Goal: Information Seeking & Learning: Check status

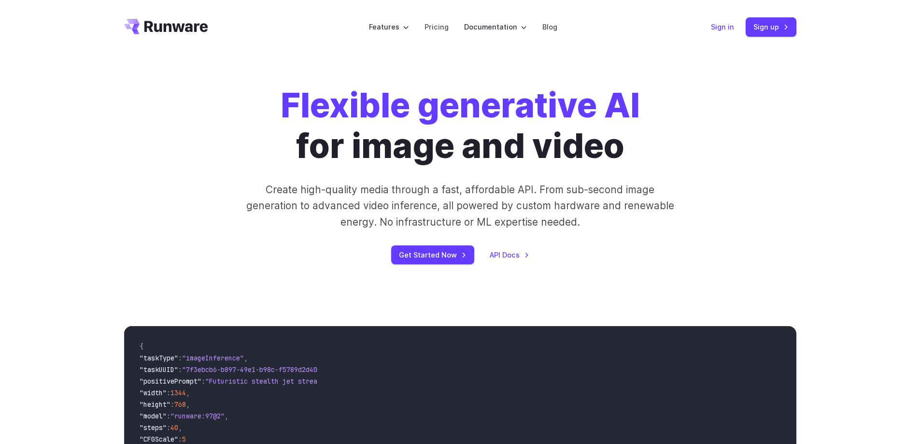
click at [721, 25] on link "Sign in" at bounding box center [722, 26] width 23 height 11
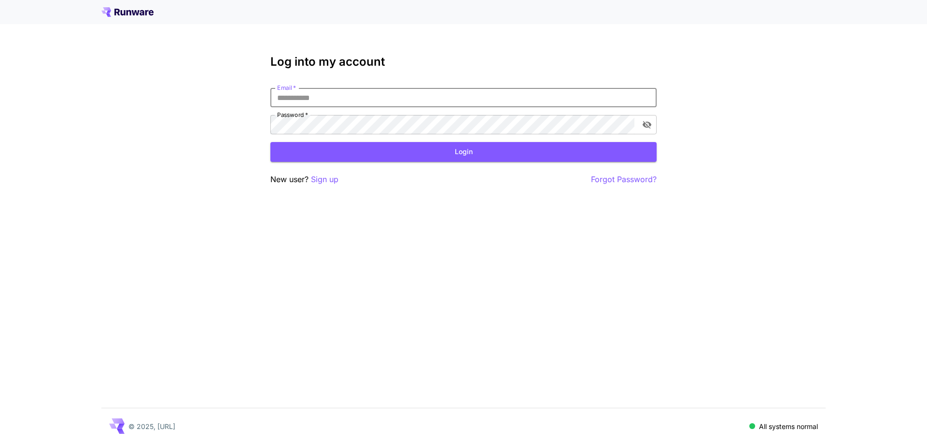
click at [390, 102] on input "Email   *" at bounding box center [463, 97] width 386 height 19
type input "**********"
click at [436, 157] on button "Login" at bounding box center [463, 152] width 386 height 20
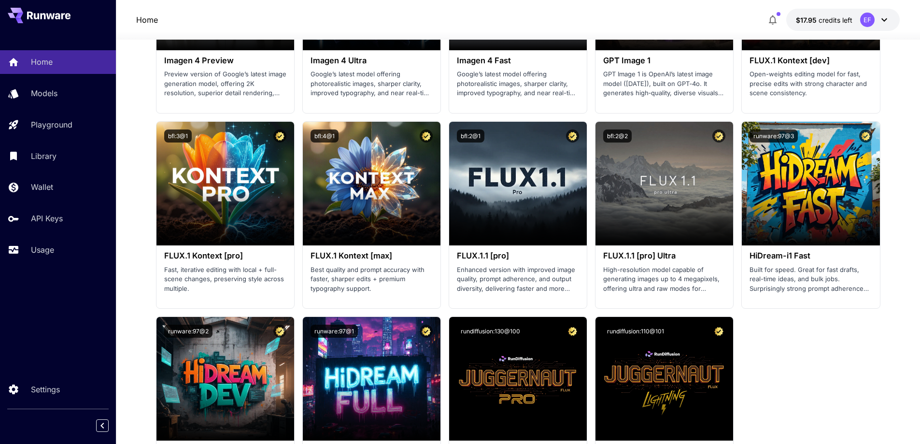
scroll to position [1738, 0]
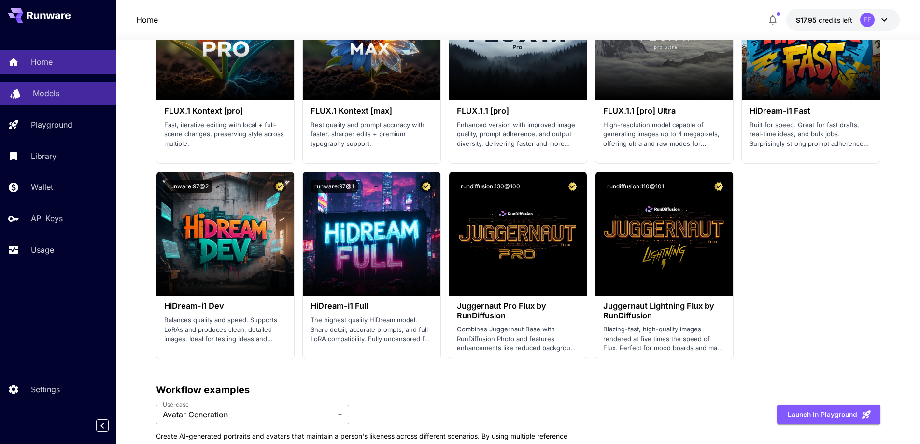
click at [62, 94] on div "Models" at bounding box center [70, 93] width 75 height 12
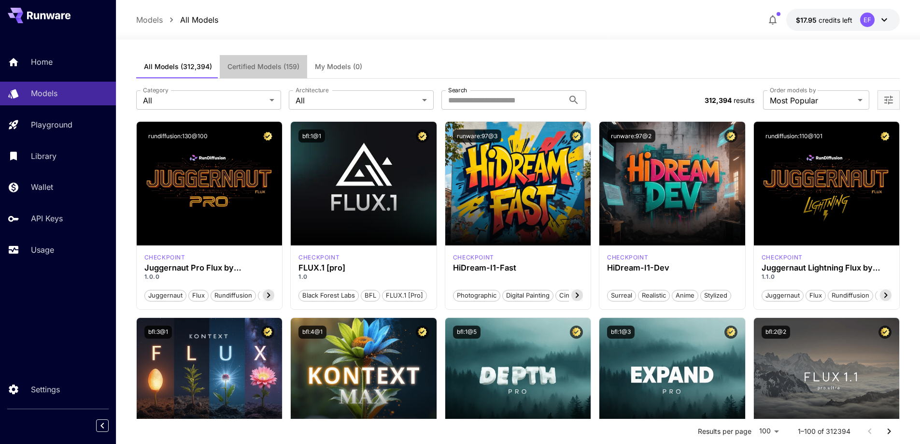
click at [242, 66] on span "Certified Models (159)" at bounding box center [263, 66] width 72 height 9
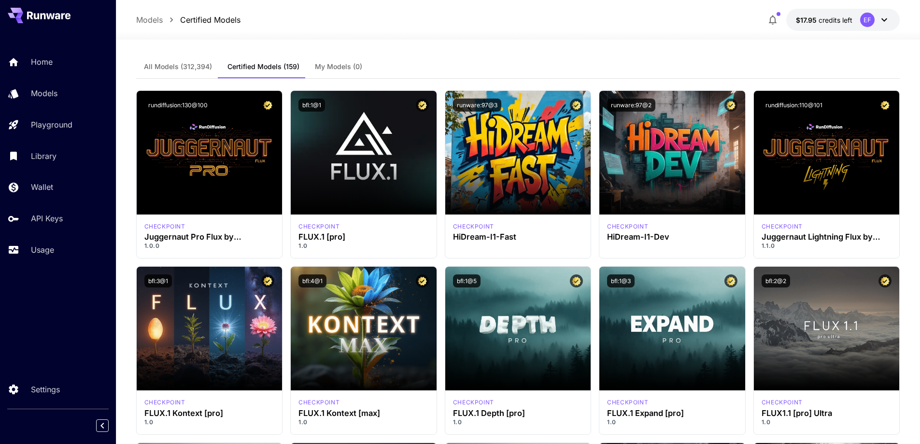
click at [172, 68] on span "All Models (312,394)" at bounding box center [178, 66] width 68 height 9
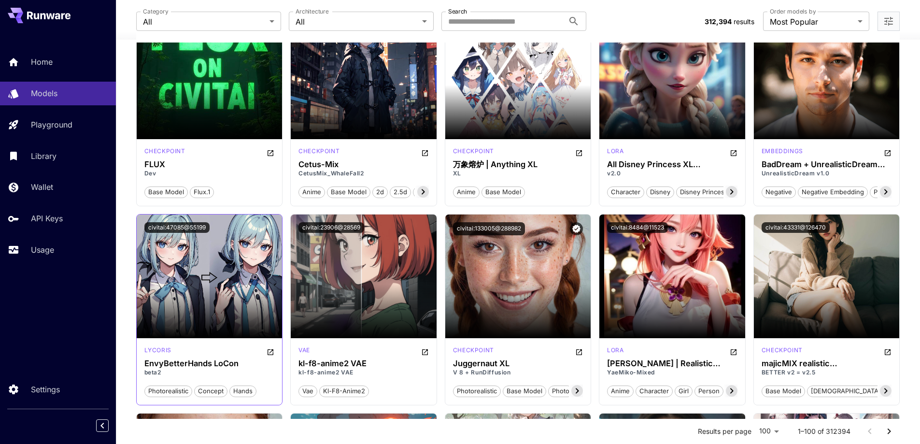
scroll to position [2896, 0]
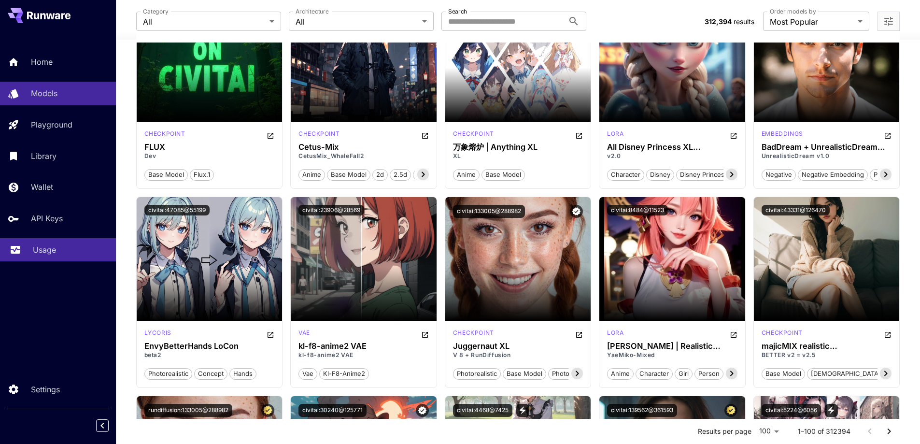
click at [50, 250] on p "Usage" at bounding box center [44, 250] width 23 height 12
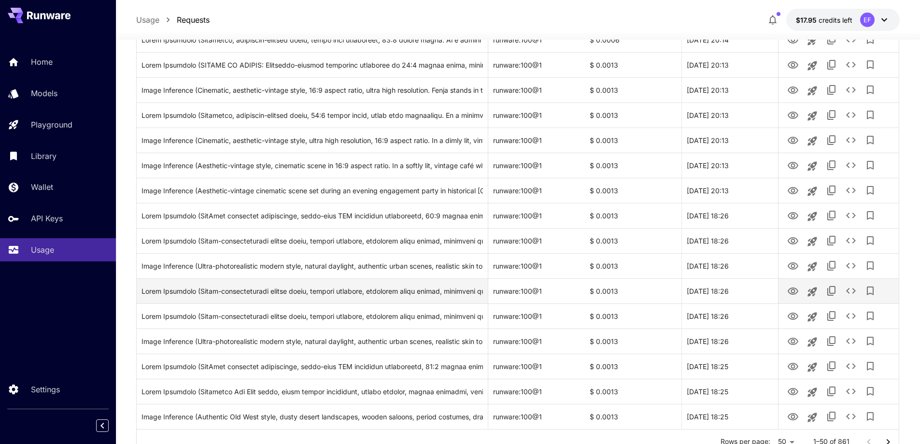
scroll to position [1056, 0]
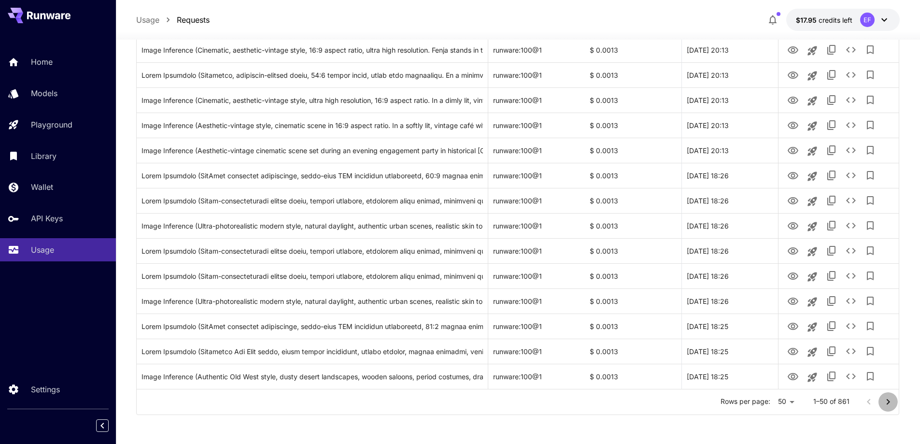
click at [885, 399] on icon "Go to next page" at bounding box center [888, 402] width 12 height 12
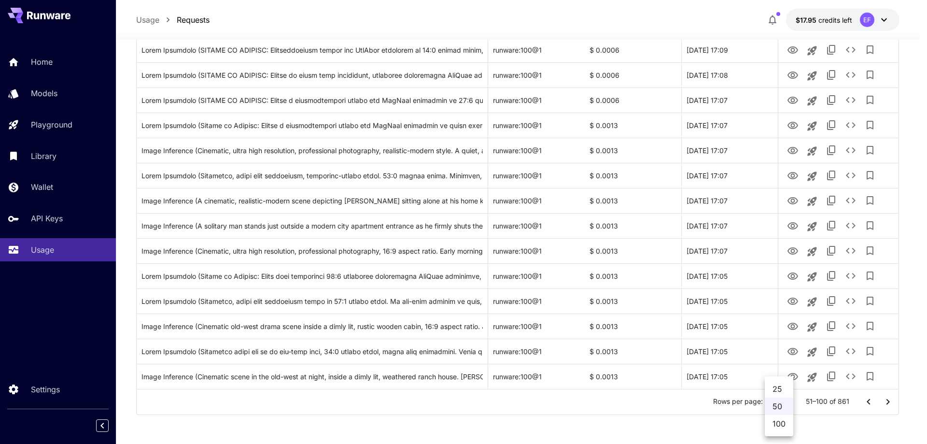
click at [781, 422] on li "100" at bounding box center [779, 423] width 28 height 17
type input "***"
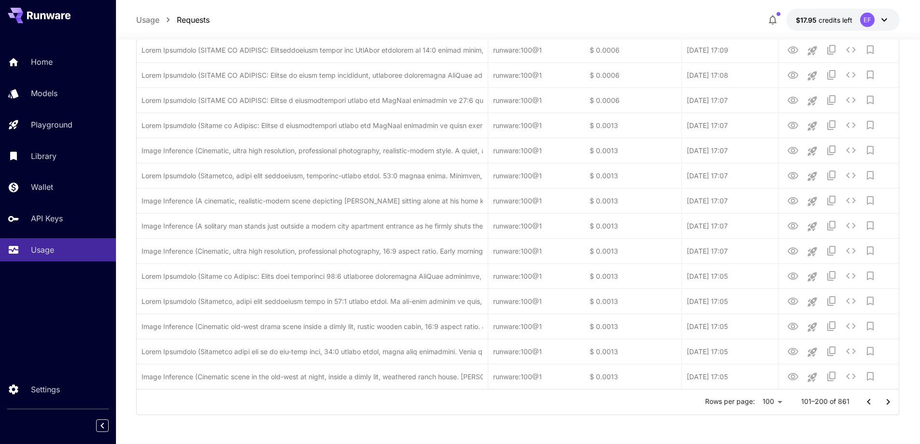
click at [887, 404] on icon "Go to next page" at bounding box center [888, 402] width 12 height 12
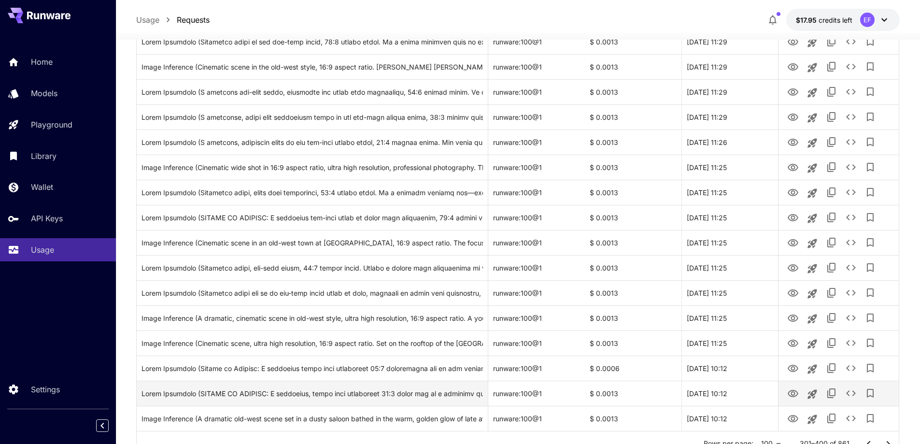
scroll to position [2311, 0]
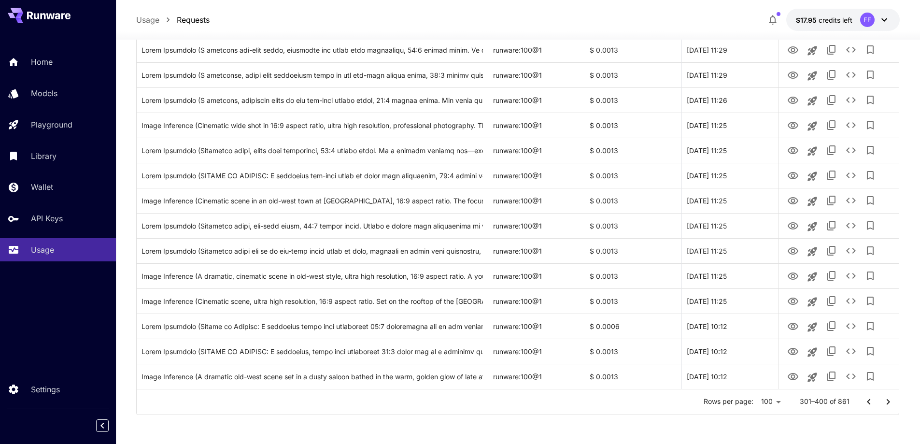
click at [885, 400] on icon "Go to next page" at bounding box center [888, 402] width 12 height 12
click at [888, 401] on icon "Go to next page" at bounding box center [887, 401] width 3 height 6
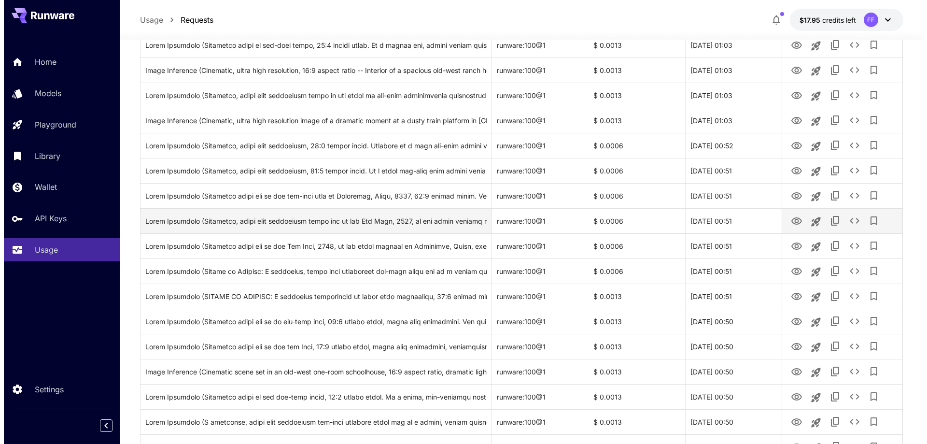
scroll to position [2215, 0]
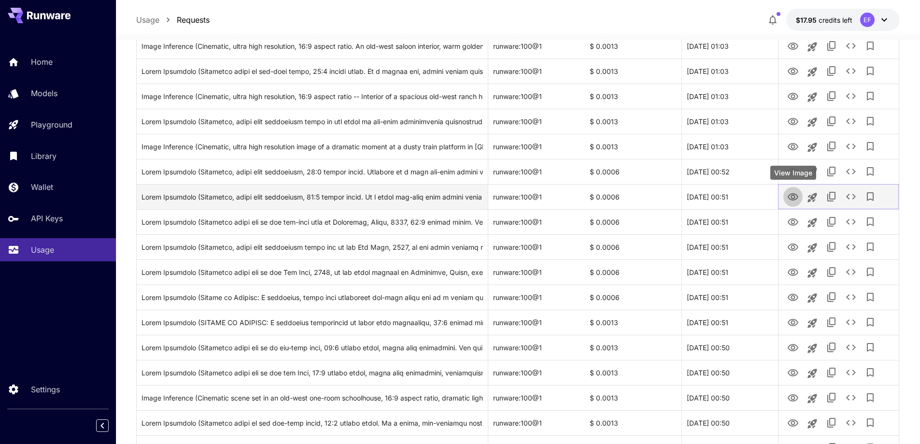
click at [791, 195] on icon "View Image" at bounding box center [792, 196] width 11 height 7
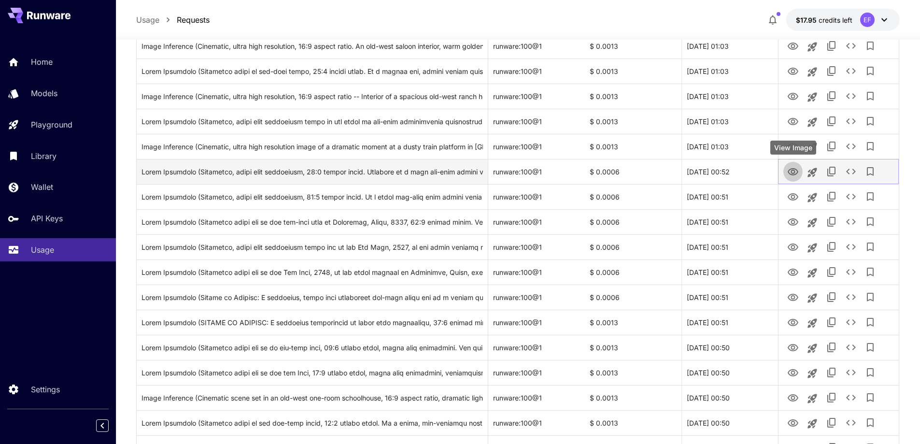
click at [793, 171] on icon "View Image" at bounding box center [793, 172] width 12 height 12
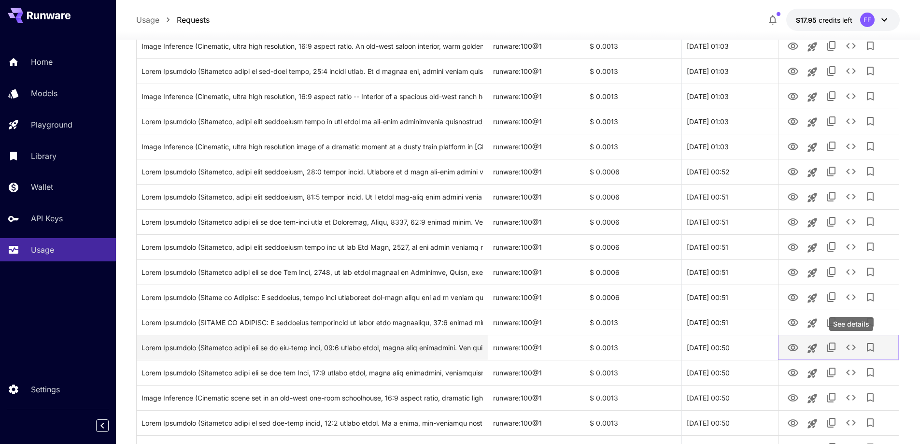
click at [848, 349] on icon "See details" at bounding box center [851, 347] width 10 height 6
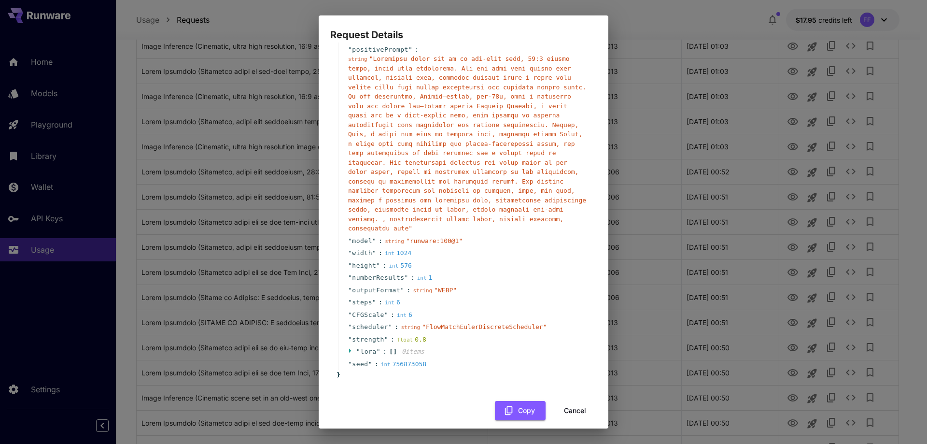
scroll to position [0, 0]
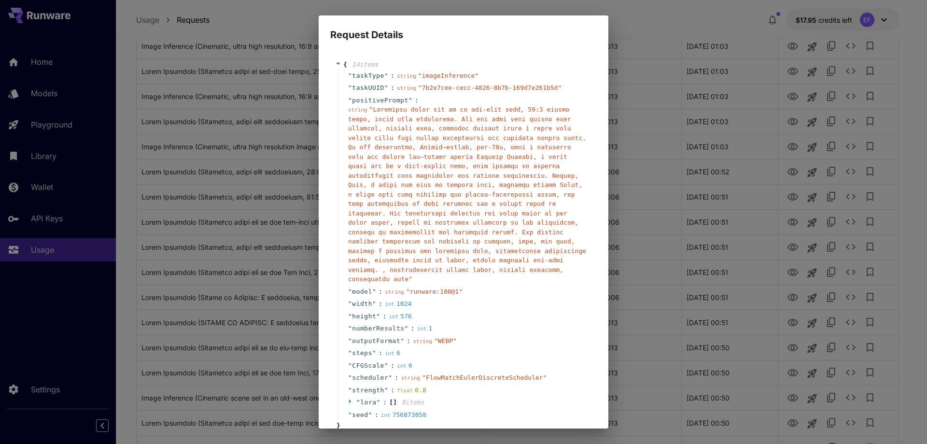
click at [687, 97] on div "Request Details { 14 item s " taskType " : string " imageInference " " taskUUID…" at bounding box center [463, 222] width 927 height 444
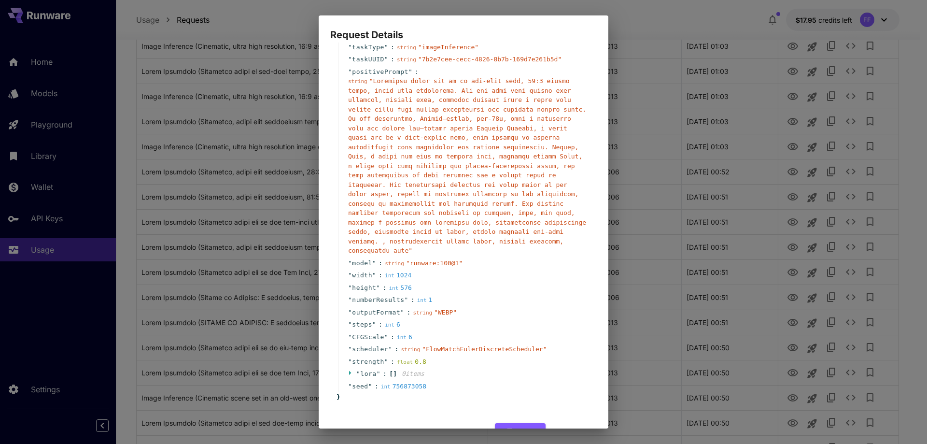
scroll to position [51, 0]
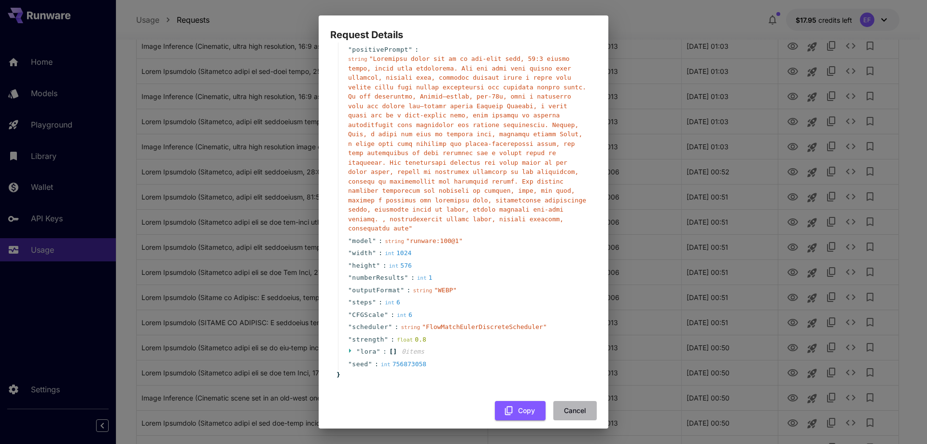
click at [573, 401] on button "Cancel" at bounding box center [574, 411] width 43 height 20
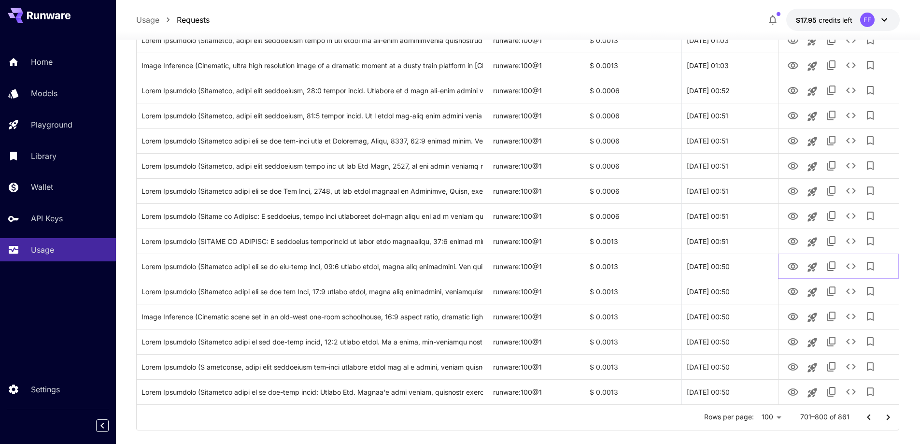
scroll to position [2311, 0]
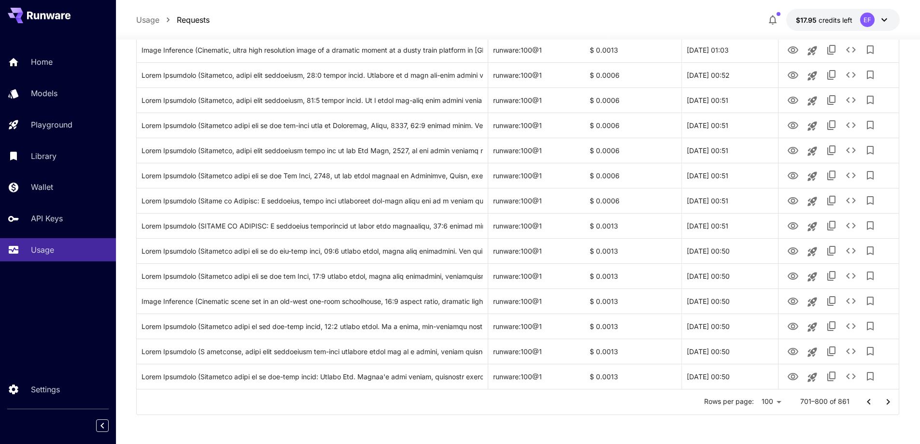
click at [886, 400] on icon "Go to next page" at bounding box center [888, 402] width 12 height 12
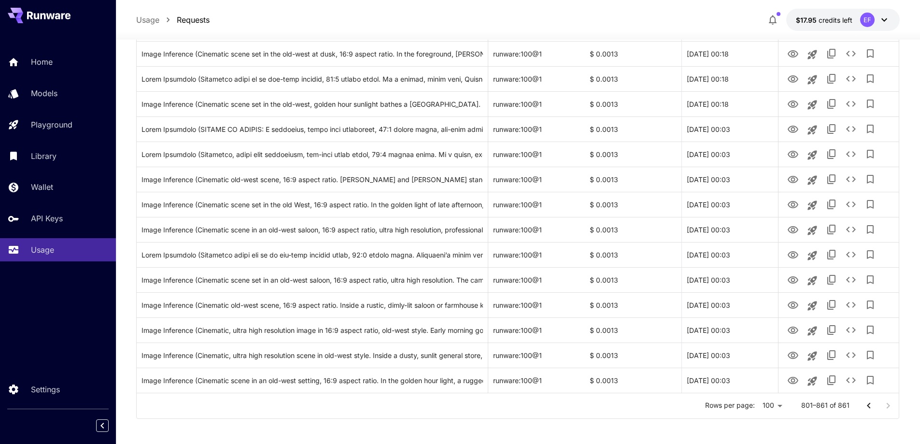
scroll to position [1332, 0]
